Goal: Task Accomplishment & Management: Manage account settings

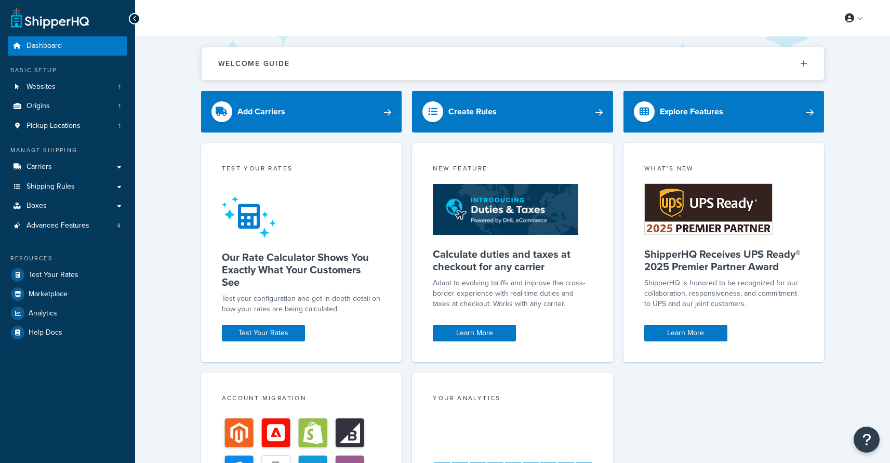
click at [70, 156] on div "Manage Shipping Carriers Carriers All Carriers 25 Method Merging Rules 0 Custom…" at bounding box center [67, 190] width 119 height 89
click at [68, 172] on link "Carriers" at bounding box center [67, 166] width 119 height 19
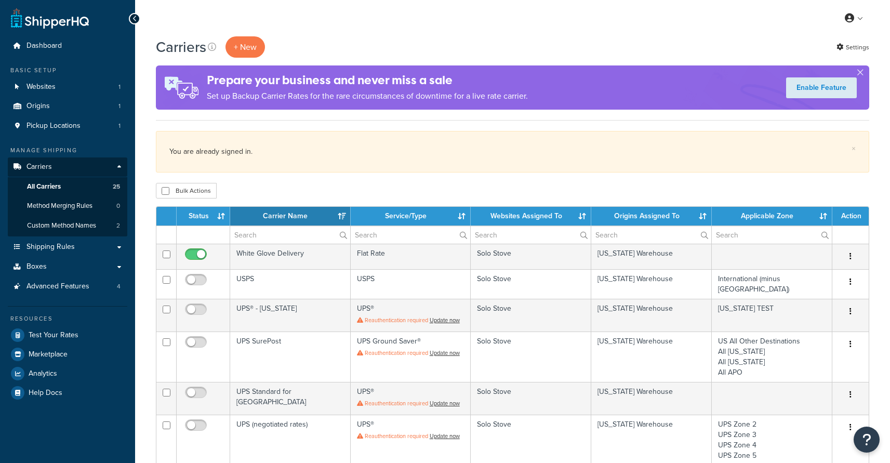
select select "15"
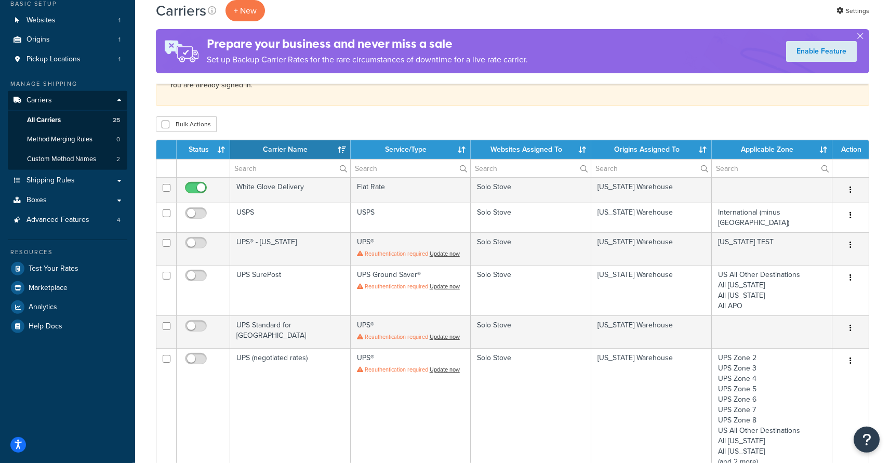
scroll to position [50, 0]
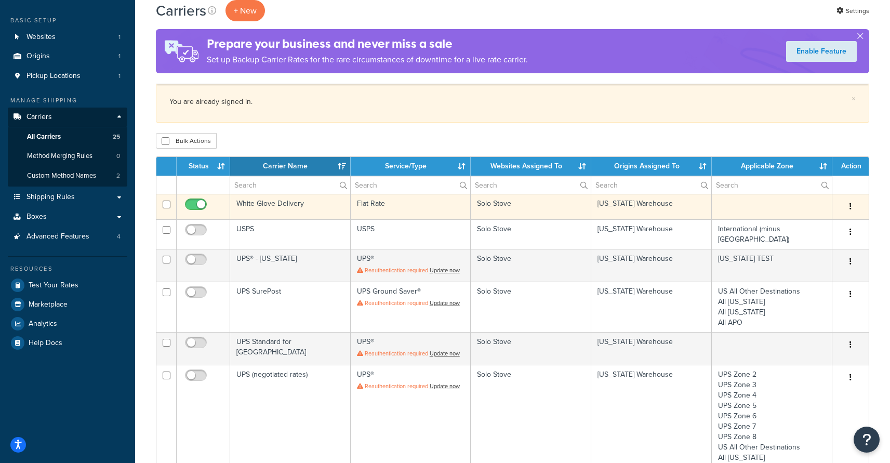
click at [318, 208] on td "White Glove Delivery" at bounding box center [290, 206] width 121 height 25
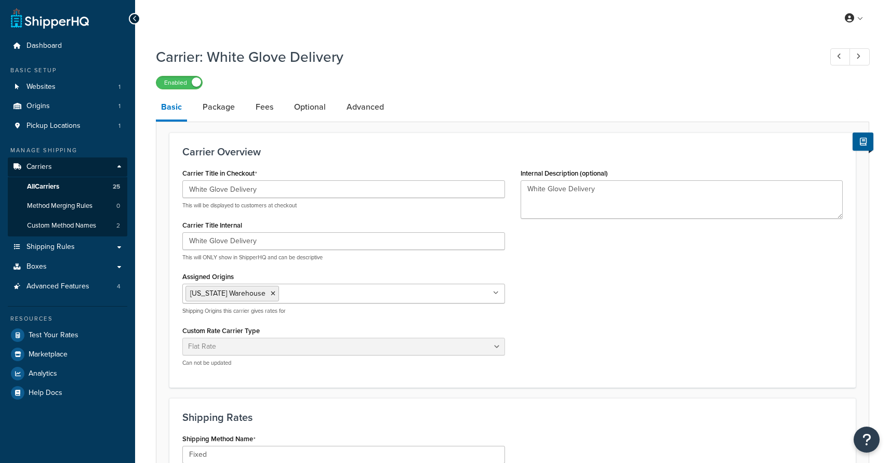
select select "flat"
click at [97, 189] on link "All Carriers 25" at bounding box center [67, 186] width 119 height 19
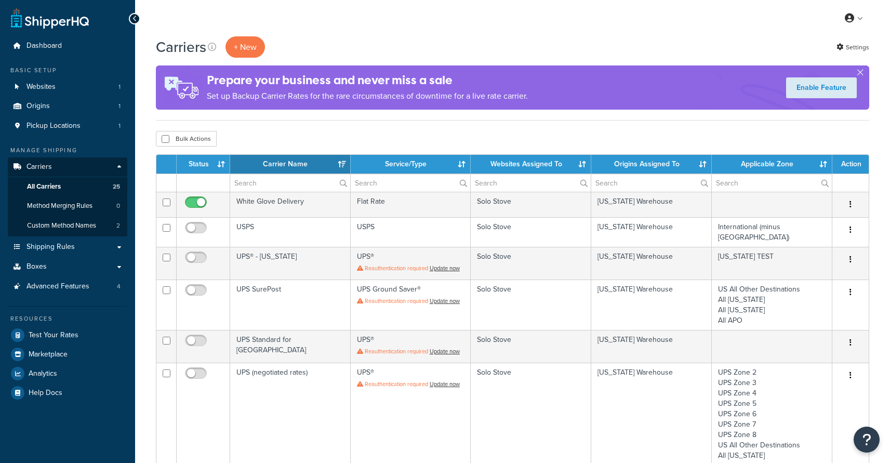
select select "15"
click at [48, 83] on span "Websites" at bounding box center [40, 87] width 29 height 9
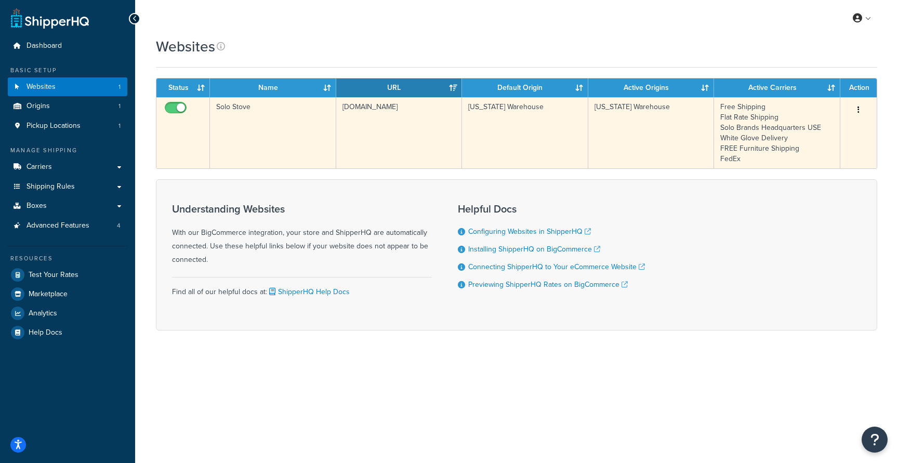
click at [281, 155] on td "Solo Stove" at bounding box center [273, 132] width 126 height 71
